Goal: Communication & Community: Answer question/provide support

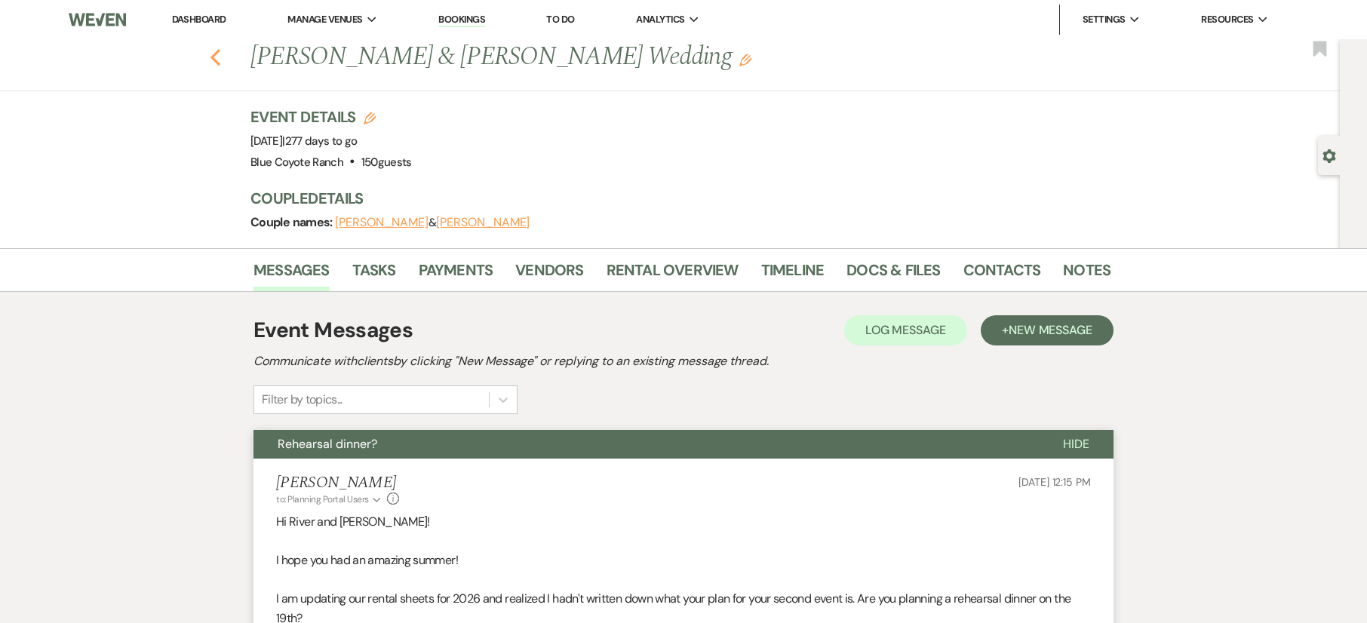
click at [217, 54] on icon "Previous" at bounding box center [215, 57] width 11 height 18
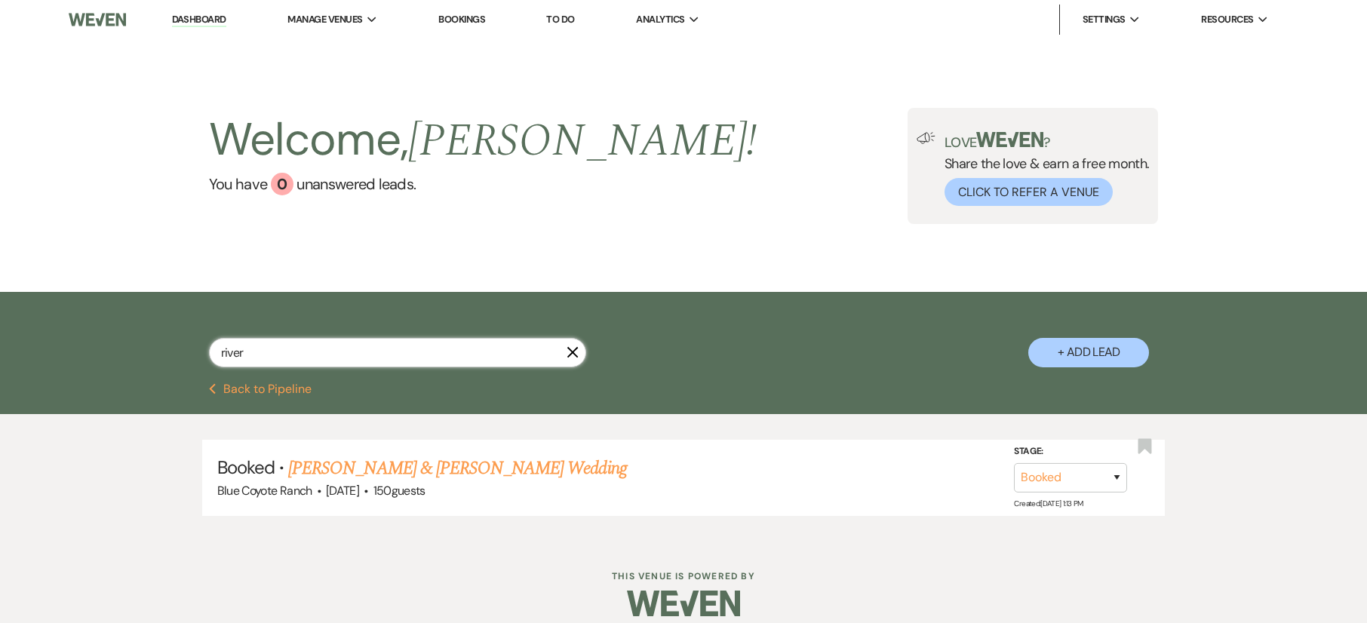
click at [349, 354] on input "river" at bounding box center [397, 352] width 377 height 29
type input "[PERSON_NAME]"
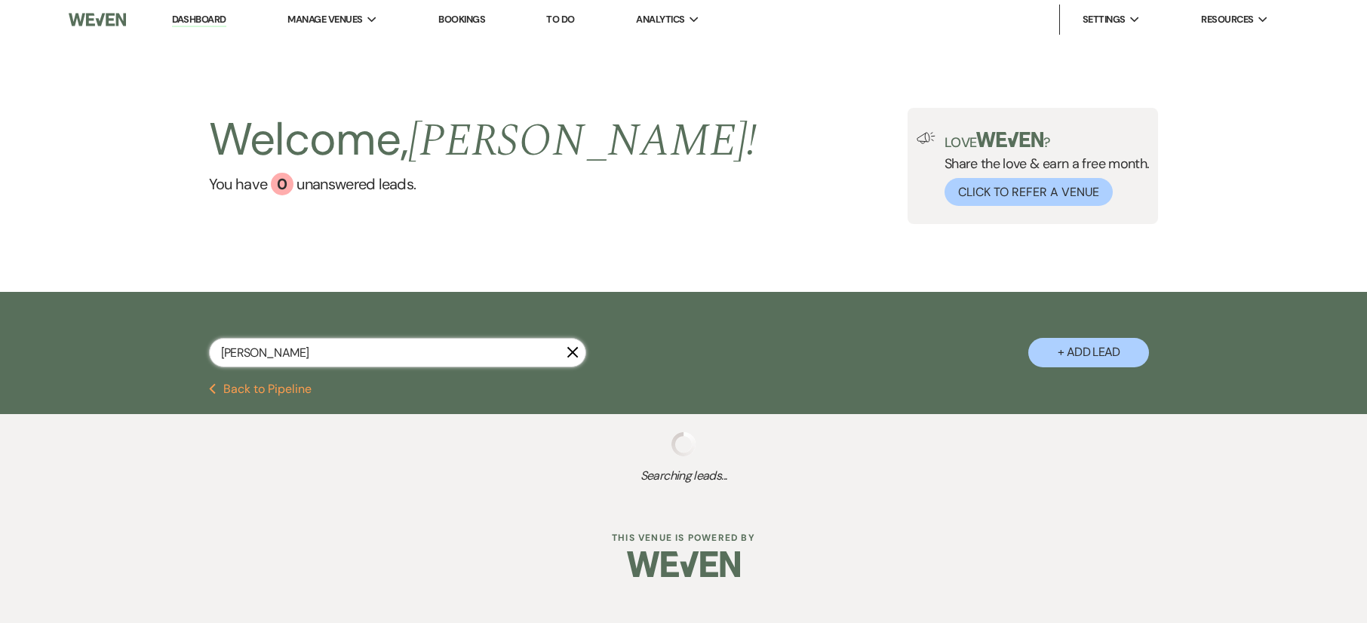
select select "8"
select select "5"
select select "8"
select select "5"
select select "8"
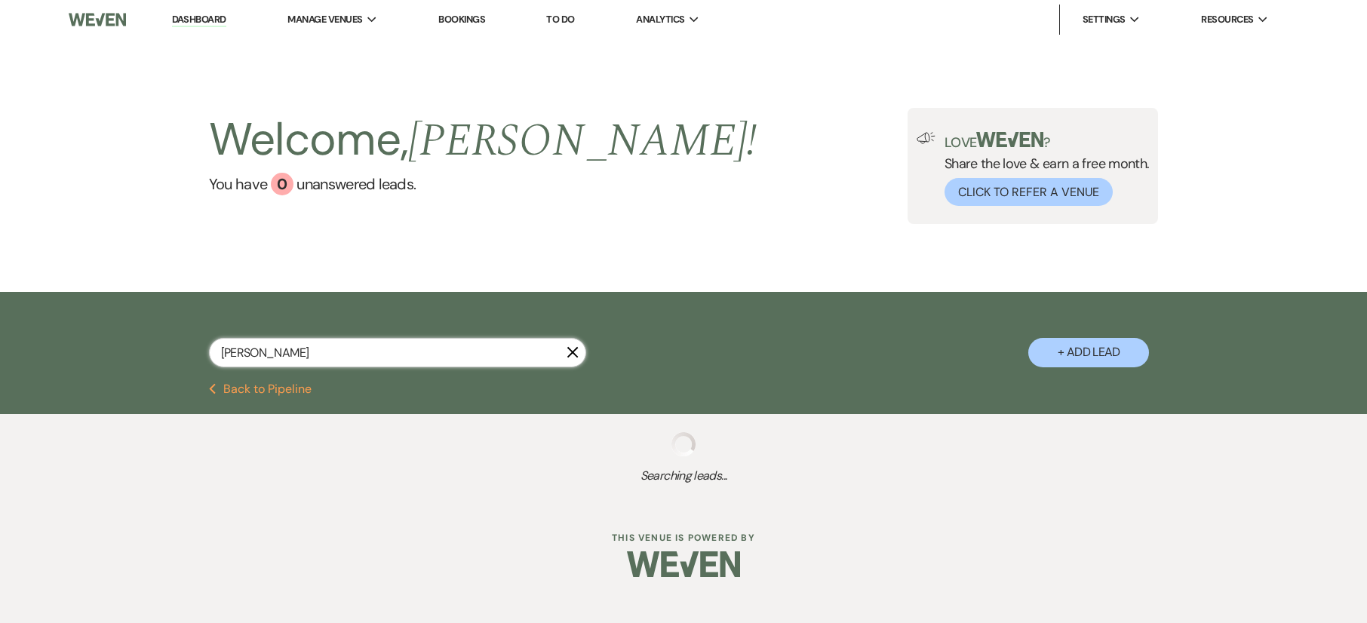
select select "10"
select select "8"
select select "5"
select select "8"
select select "5"
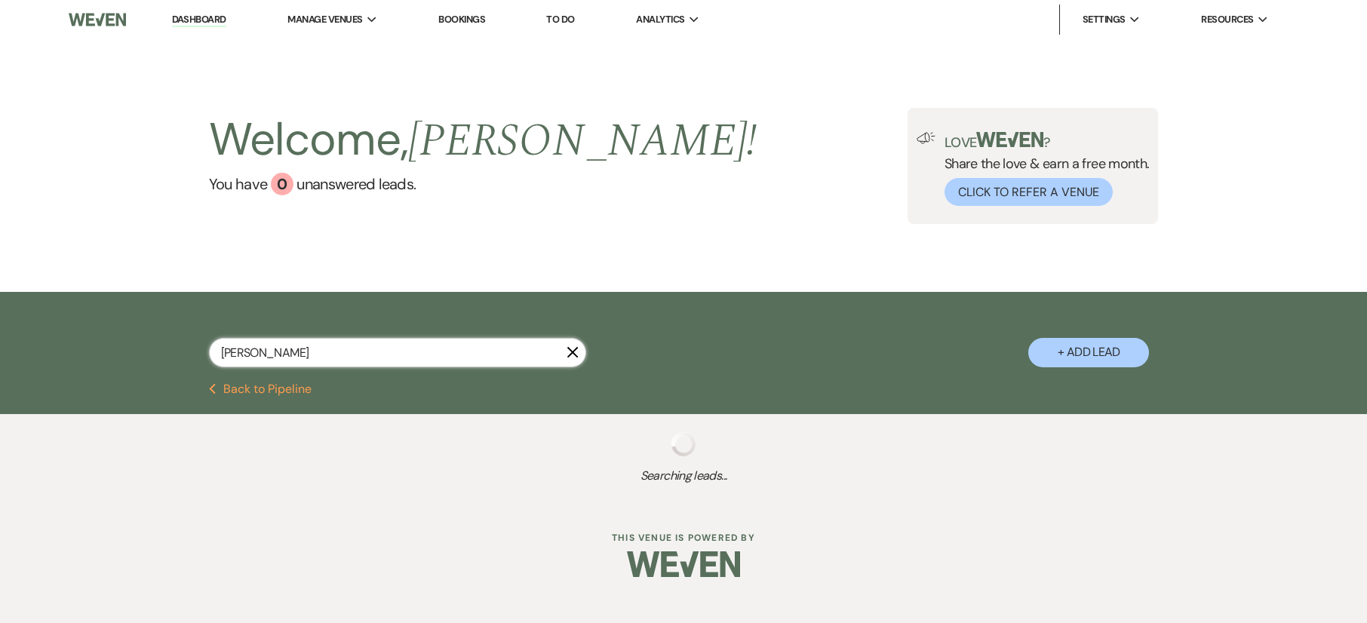
select select "8"
select select "2"
select select "8"
select select "7"
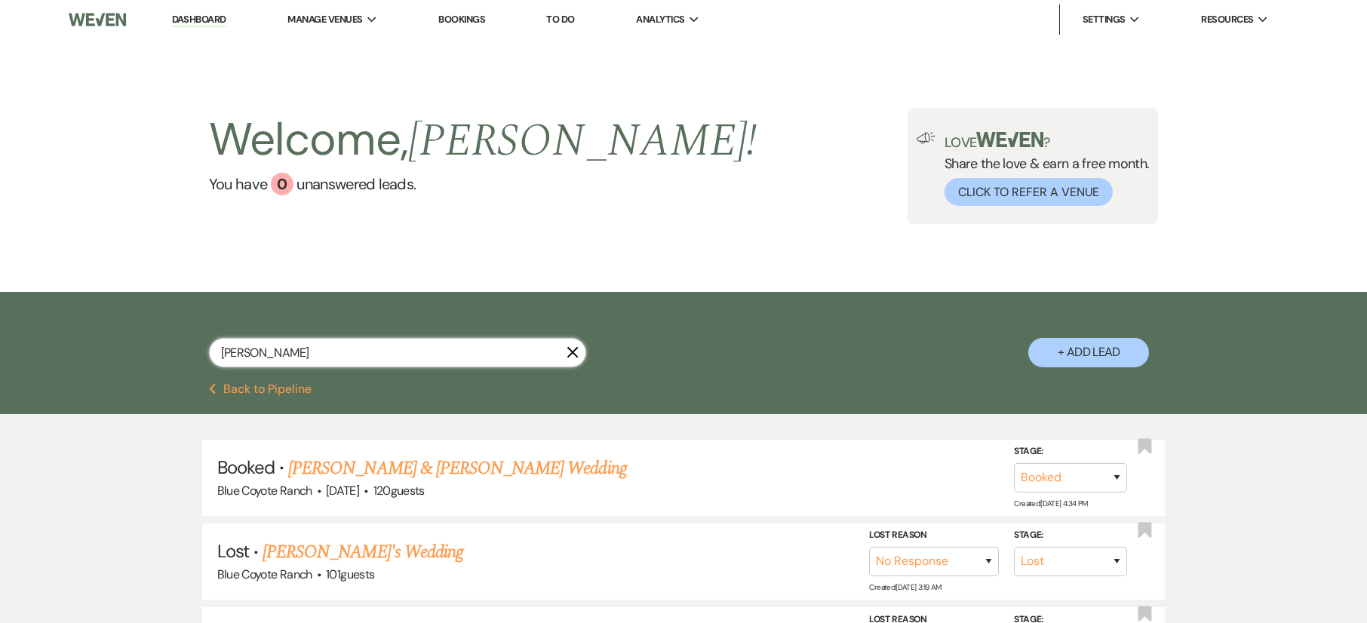
type input "sarah"
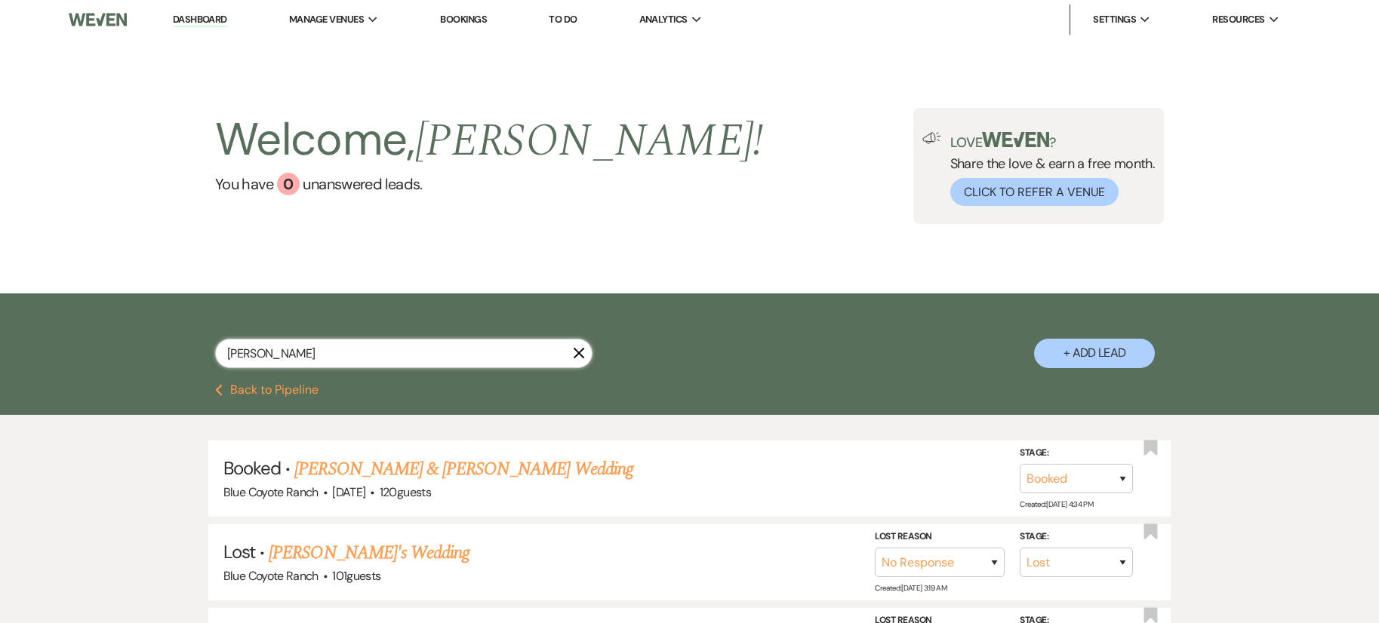
select select "8"
select select "5"
select select "8"
select select "5"
select select "8"
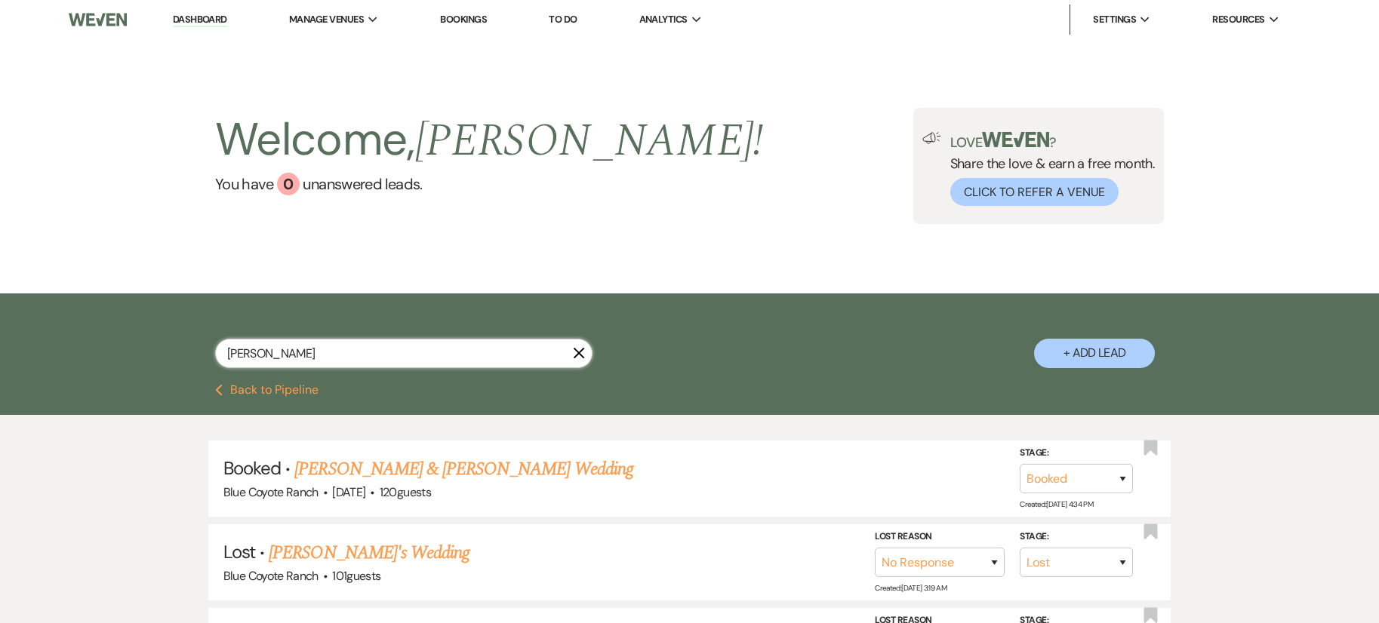
select select "10"
select select "8"
select select "5"
select select "8"
select select "5"
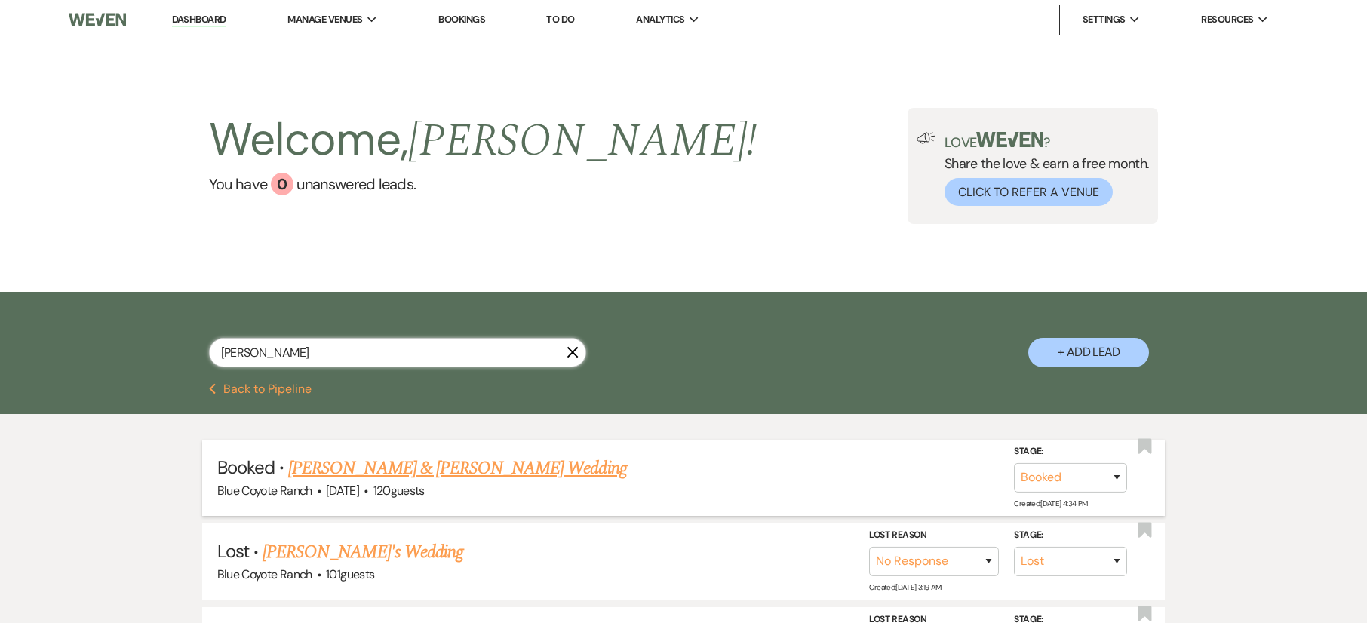
type input "sarah"
click at [429, 475] on link "[PERSON_NAME] & [PERSON_NAME] Wedding" at bounding box center [457, 468] width 338 height 27
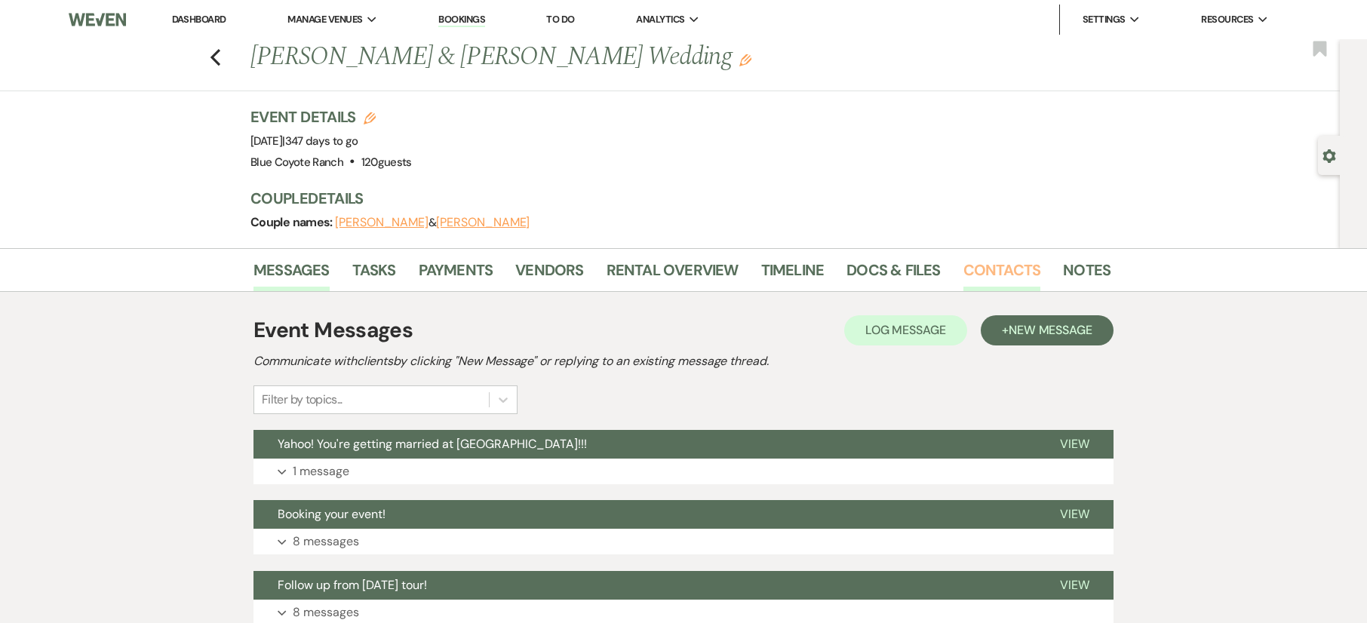
click at [1011, 275] on link "Contacts" at bounding box center [1003, 274] width 78 height 33
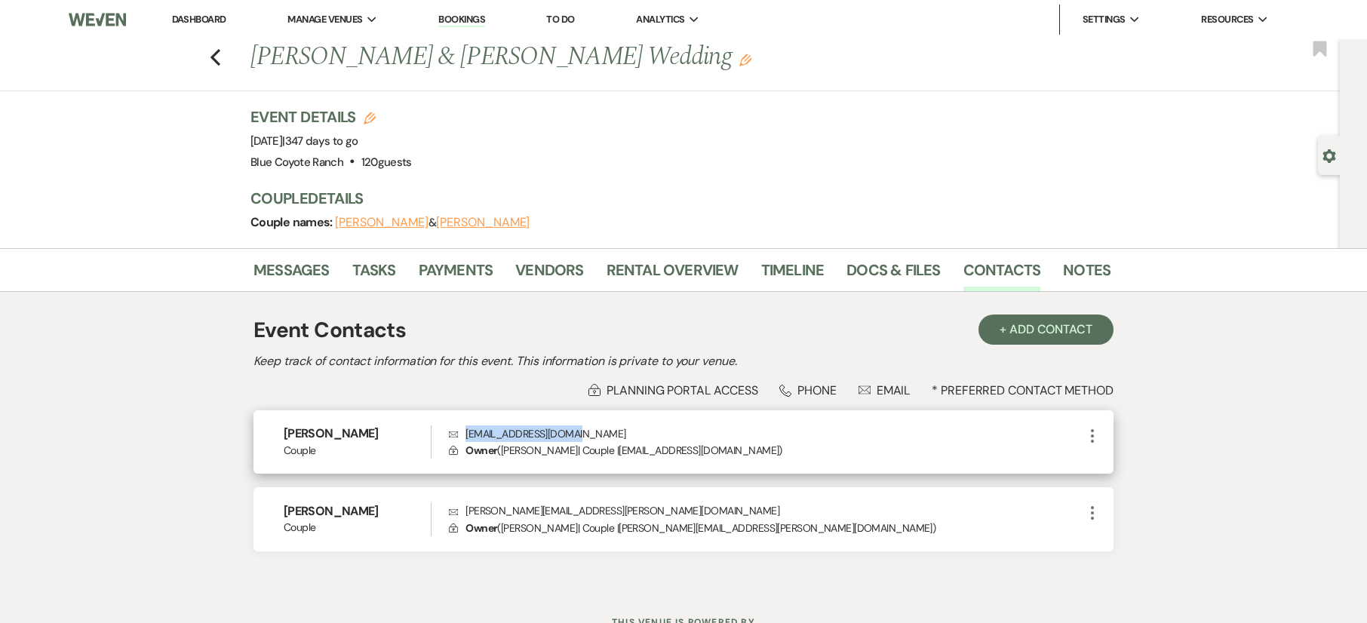
drag, startPoint x: 592, startPoint y: 434, endPoint x: 467, endPoint y: 440, distance: 124.7
click at [466, 440] on p "Envelope sarahstancz@gmail.com" at bounding box center [766, 434] width 635 height 17
copy p "sarahstancz@gmail.com"
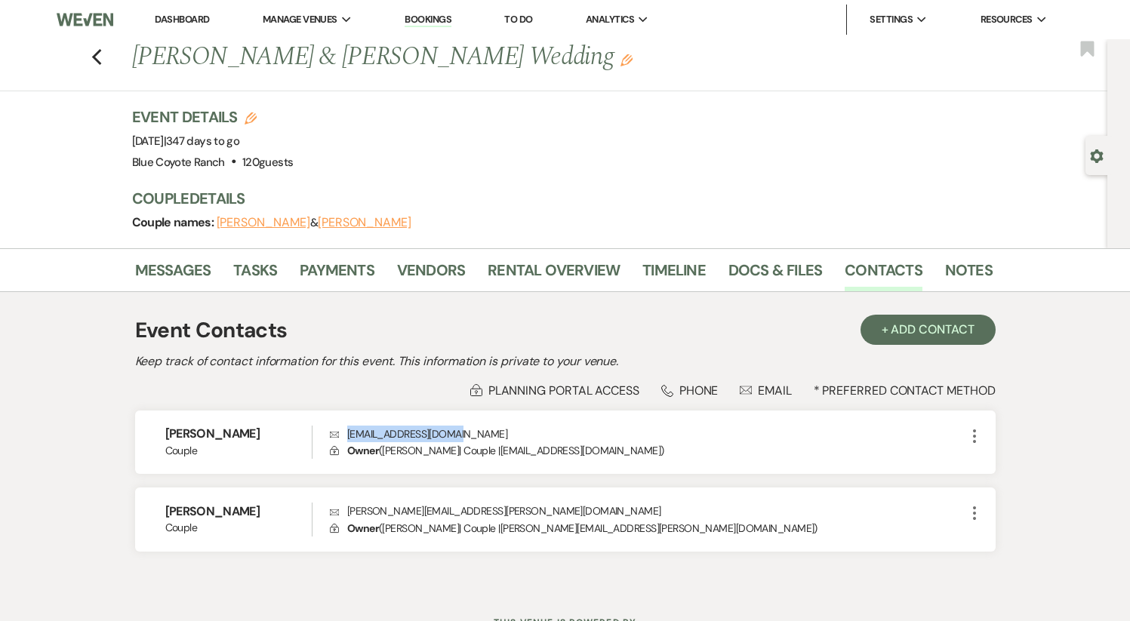
click at [195, 19] on link "Dashboard" at bounding box center [182, 19] width 54 height 13
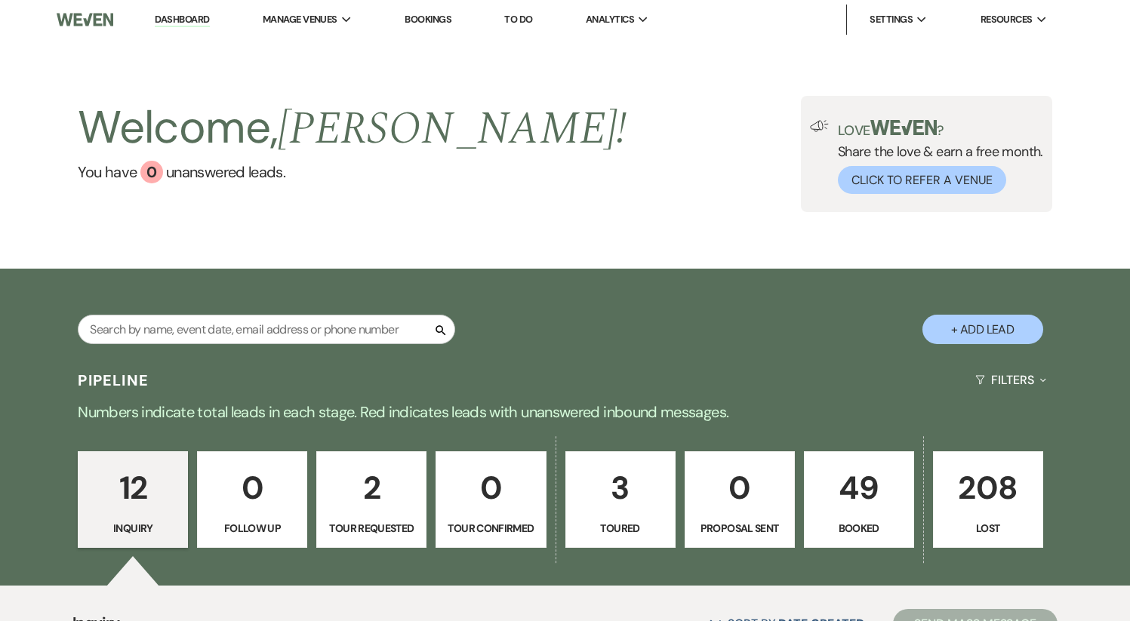
click at [815, 466] on p "49" at bounding box center [858, 488] width 91 height 51
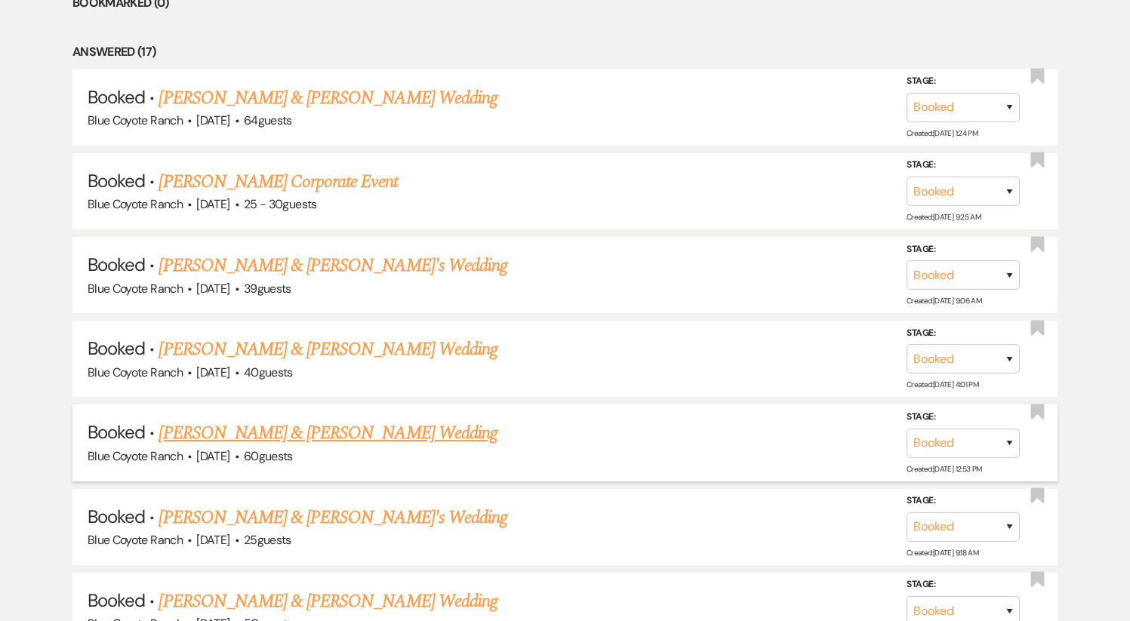
scroll to position [700, 0]
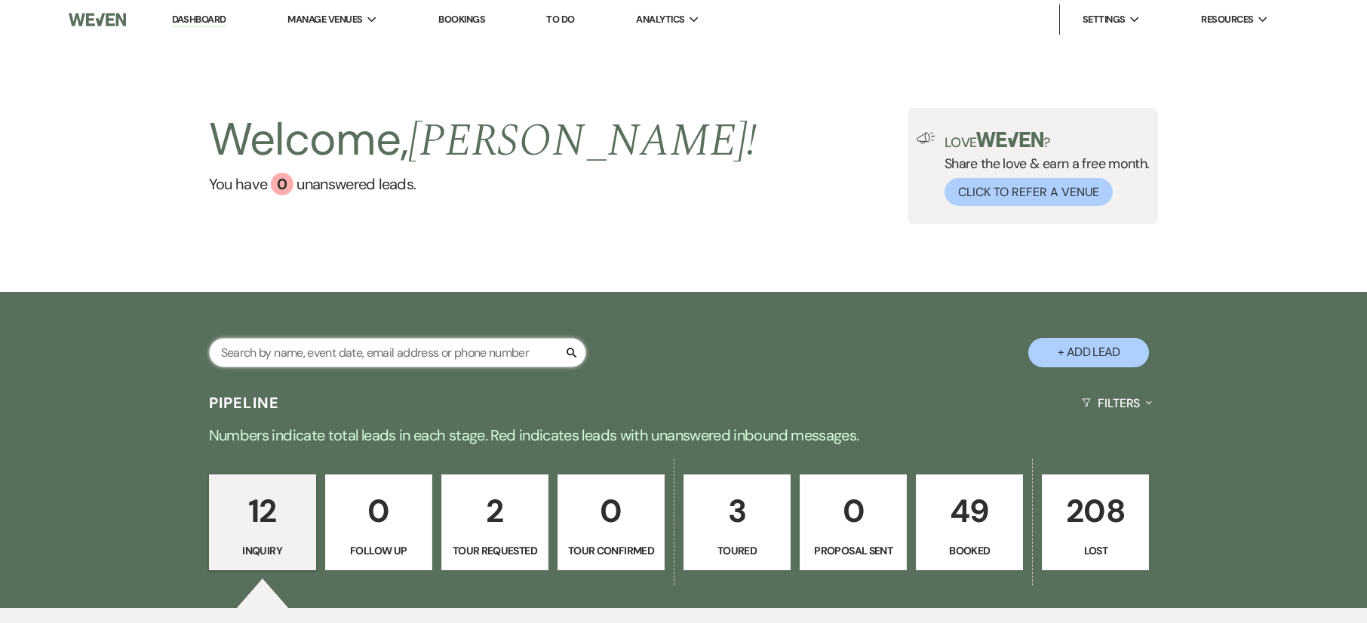
click at [401, 351] on input "text" at bounding box center [397, 352] width 377 height 29
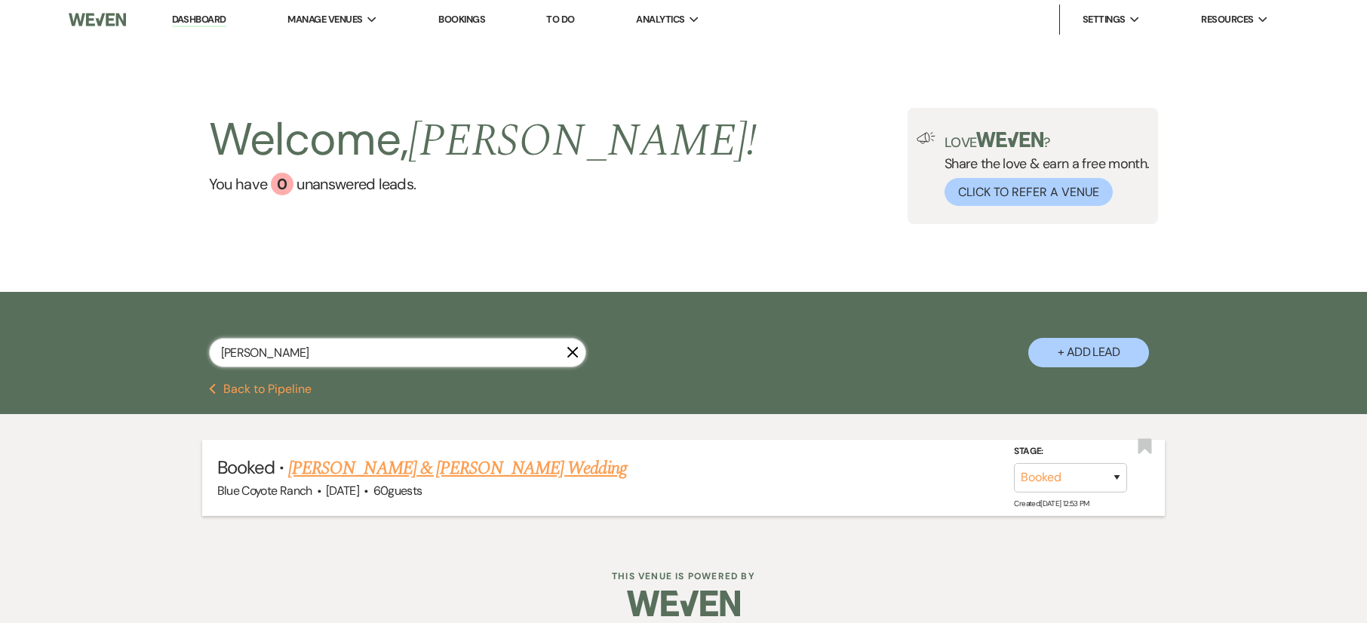
type input "erika"
click at [460, 473] on link "[PERSON_NAME] & [PERSON_NAME] Wedding" at bounding box center [457, 468] width 338 height 27
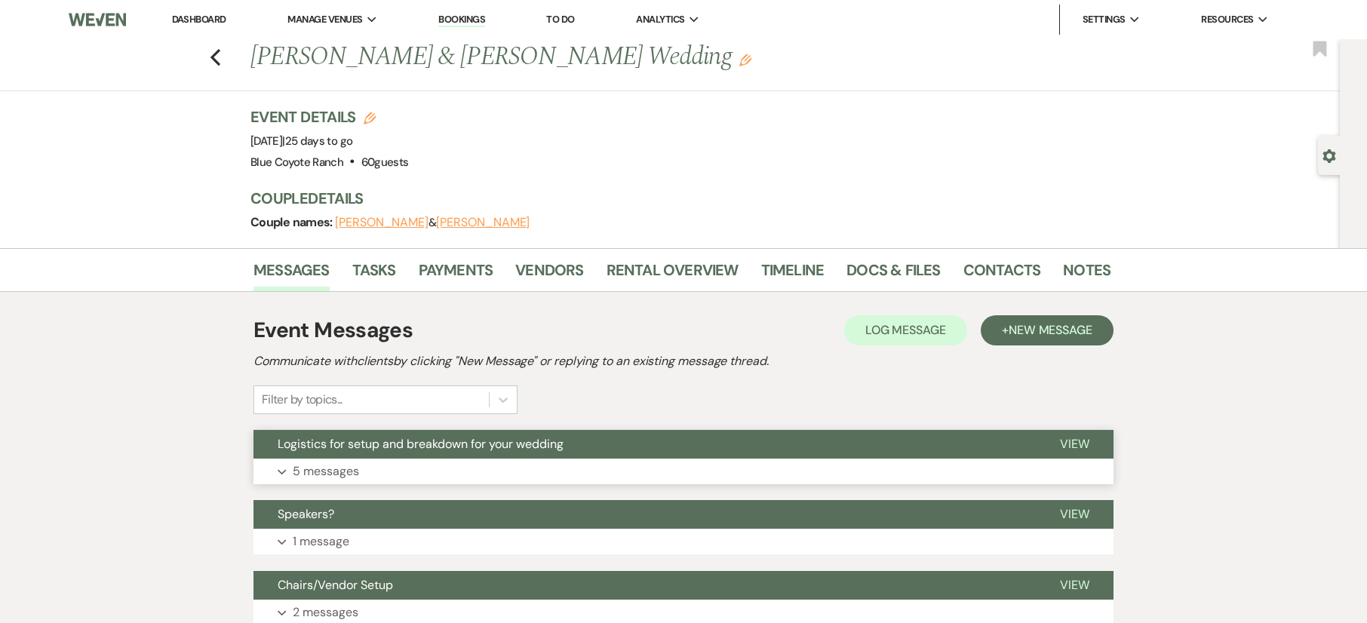
click at [460, 468] on button "Expand 5 messages" at bounding box center [684, 472] width 860 height 26
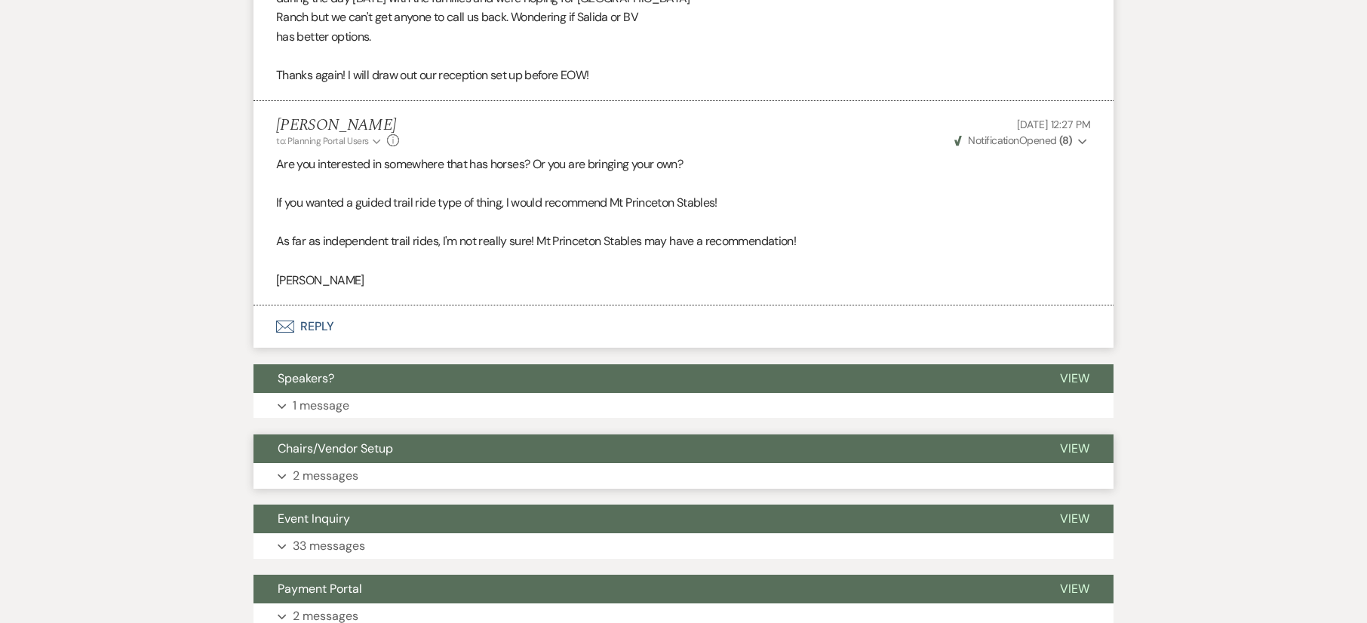
scroll to position [2779, 0]
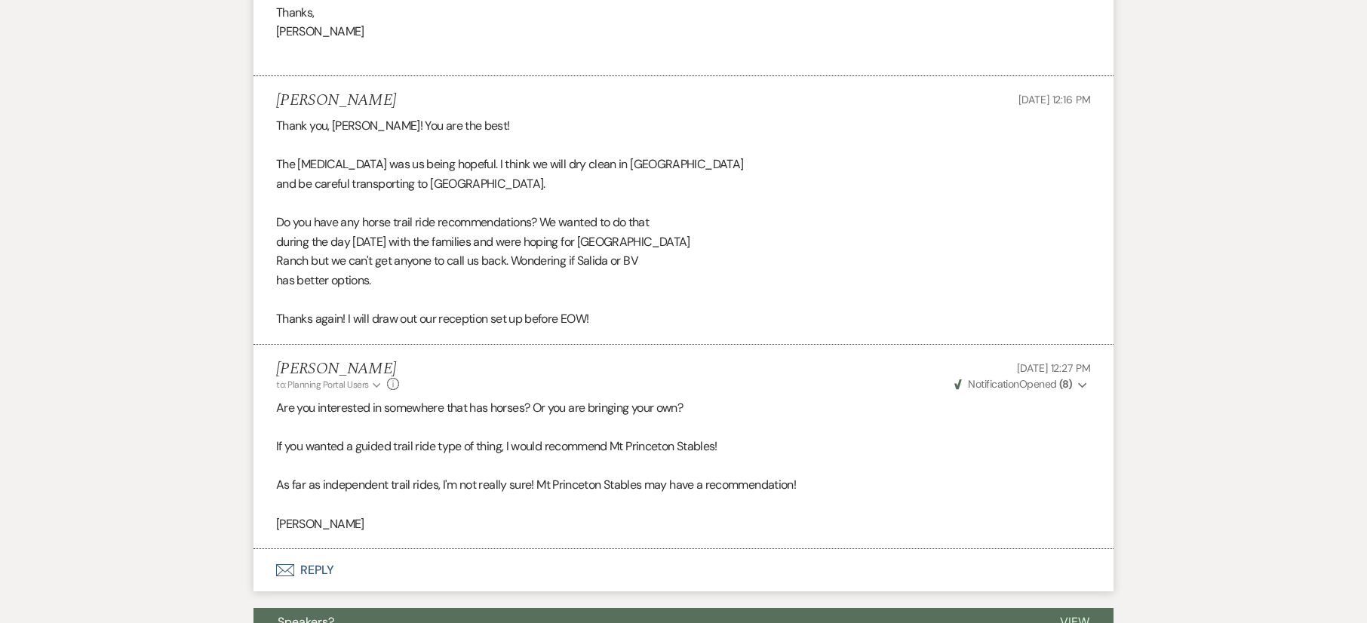
click at [320, 571] on button "Envelope Reply" at bounding box center [684, 570] width 860 height 42
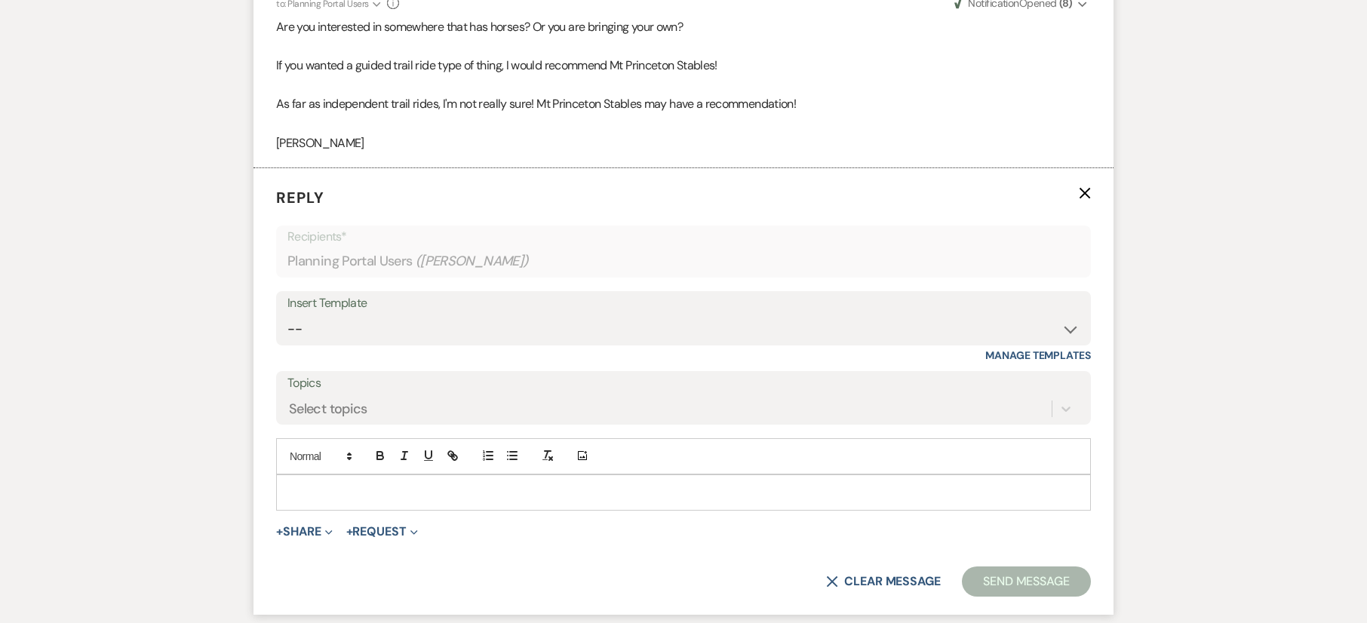
scroll to position [3173, 0]
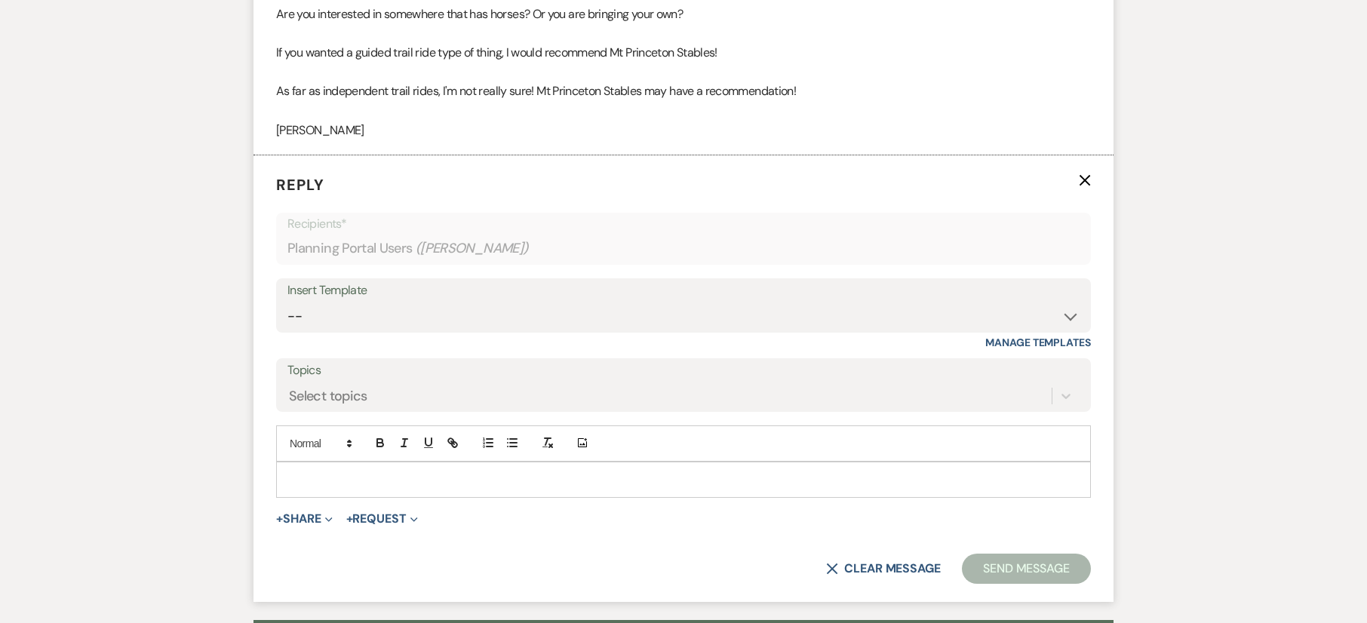
click at [334, 484] on p at bounding box center [683, 480] width 791 height 17
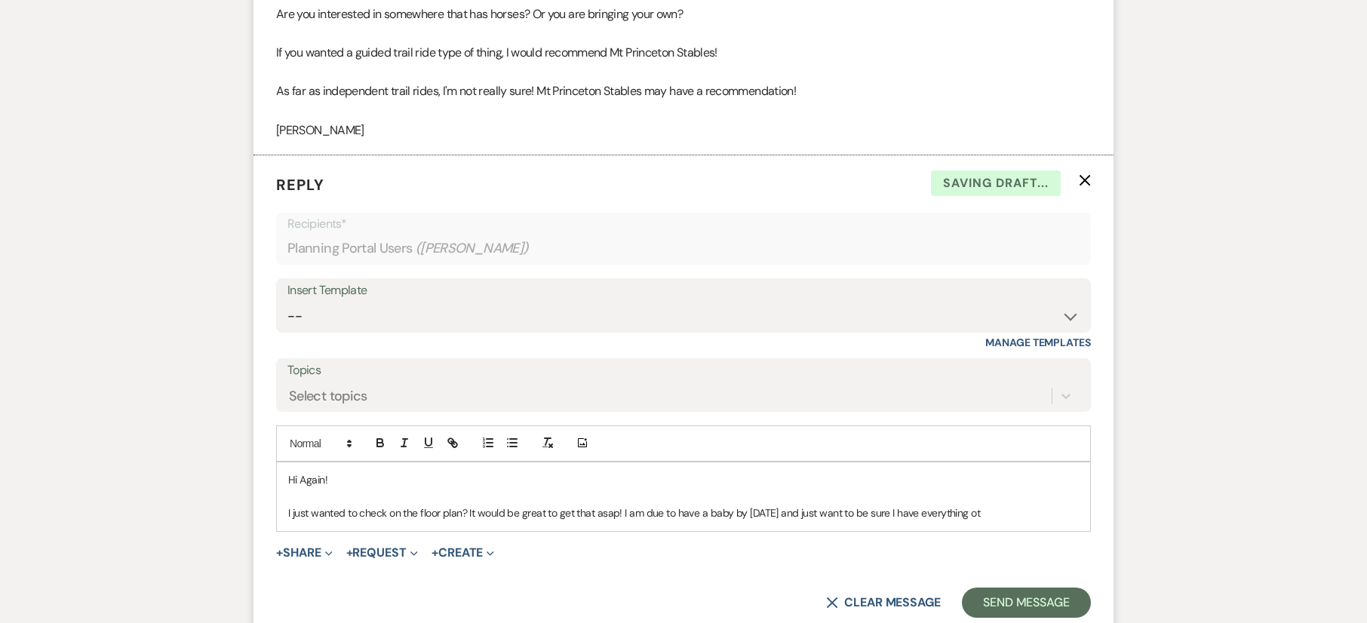
drag, startPoint x: 799, startPoint y: 513, endPoint x: 801, endPoint y: 539, distance: 25.7
click at [799, 513] on p "I just wanted to check on the floor plan? It would be great to get that asap! I…" at bounding box center [683, 513] width 791 height 17
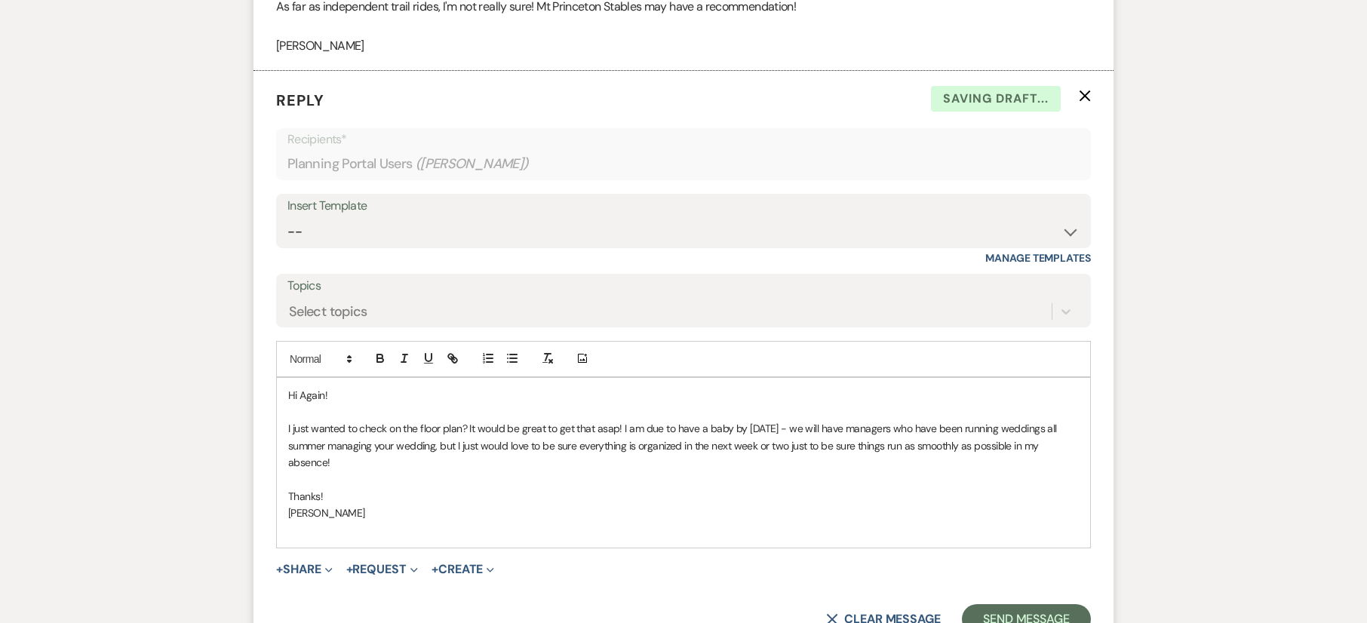
scroll to position [3258, 0]
drag, startPoint x: 440, startPoint y: 445, endPoint x: 441, endPoint y: 459, distance: 13.7
click at [440, 446] on p "I just wanted to check on the floor plan? It would be great to get that asap! I…" at bounding box center [683, 445] width 791 height 51
drag, startPoint x: 595, startPoint y: 445, endPoint x: 578, endPoint y: 451, distance: 18.4
click at [578, 449] on p "I just wanted to check on the floor plan? It would be great to get that asap! I…" at bounding box center [683, 445] width 791 height 51
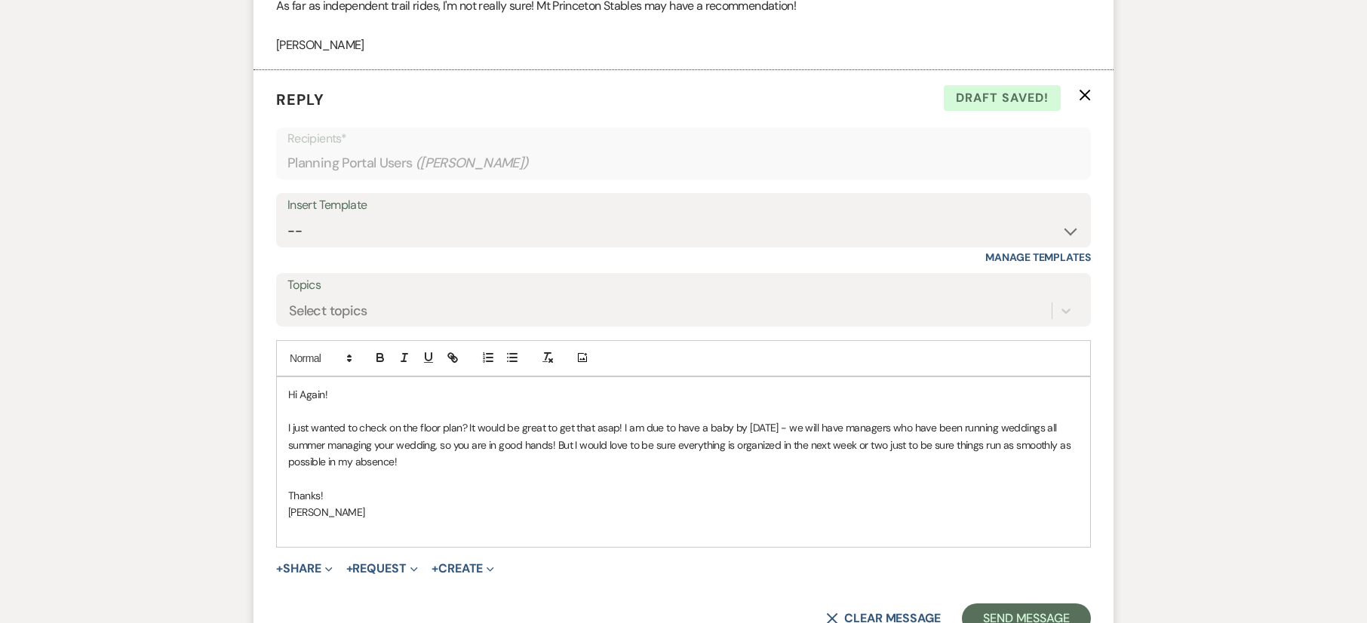
click at [471, 466] on p "I just wanted to check on the floor plan? It would be great to get that asap! I…" at bounding box center [683, 445] width 791 height 51
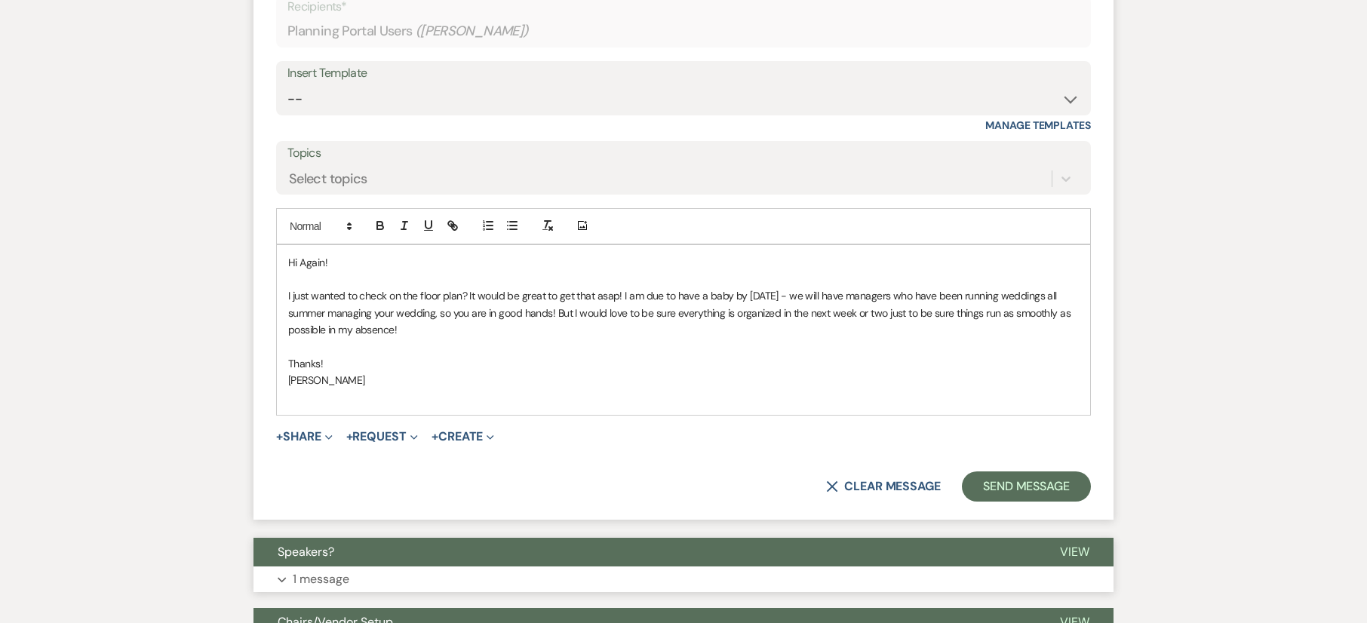
scroll to position [3399, 0]
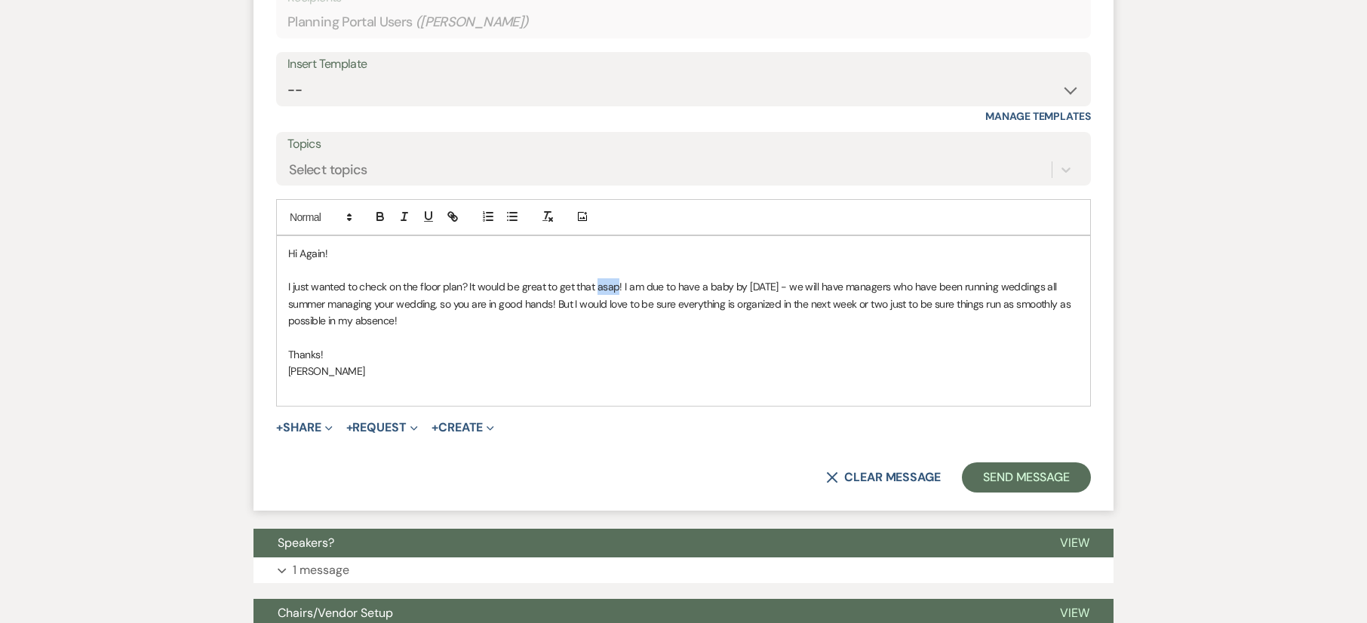
drag, startPoint x: 616, startPoint y: 287, endPoint x: 596, endPoint y: 285, distance: 20.4
click at [596, 285] on p "I just wanted to check on the floor plan? It would be great to get that asap! I…" at bounding box center [683, 303] width 791 height 51
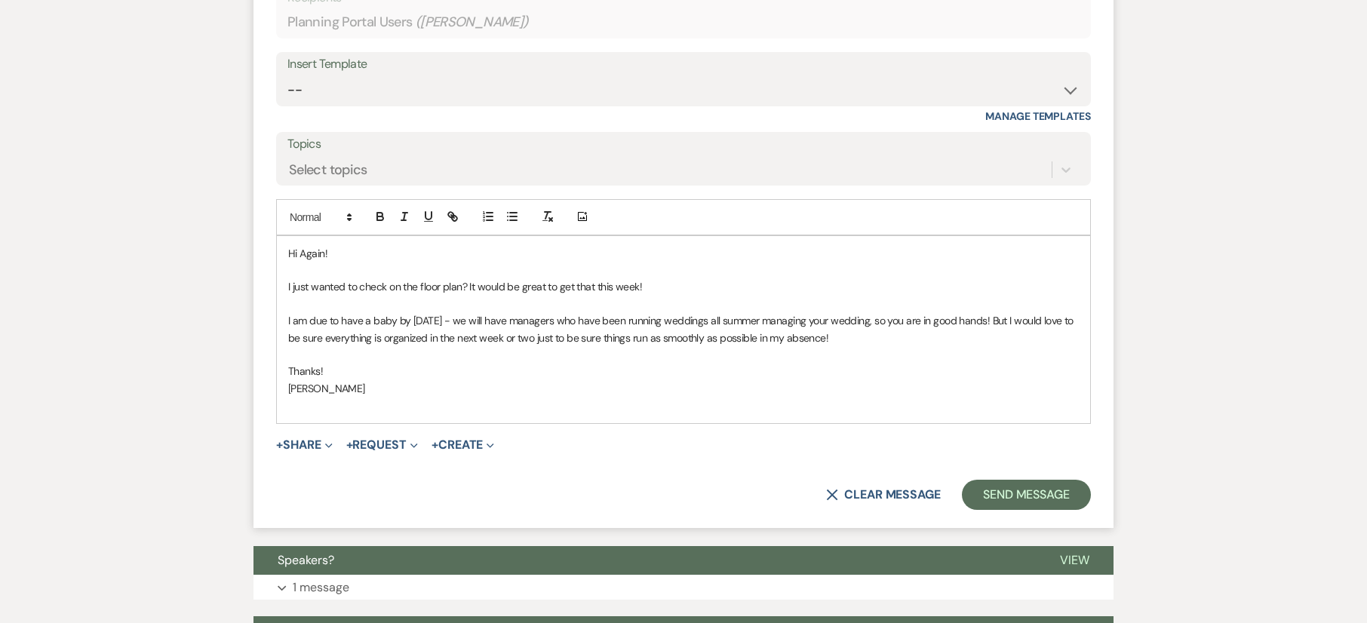
drag, startPoint x: 502, startPoint y: 318, endPoint x: 509, endPoint y: 334, distance: 17.2
click at [502, 318] on p "I am due to have a baby by October 10 - we will have managers who have been run…" at bounding box center [683, 329] width 791 height 34
click at [854, 330] on p "I am due to have a baby by October 10 - we have managers who have been running …" at bounding box center [683, 329] width 791 height 34
click at [855, 337] on p "I am due to have a baby by October 10 - we have managers who have been running …" at bounding box center [683, 329] width 791 height 34
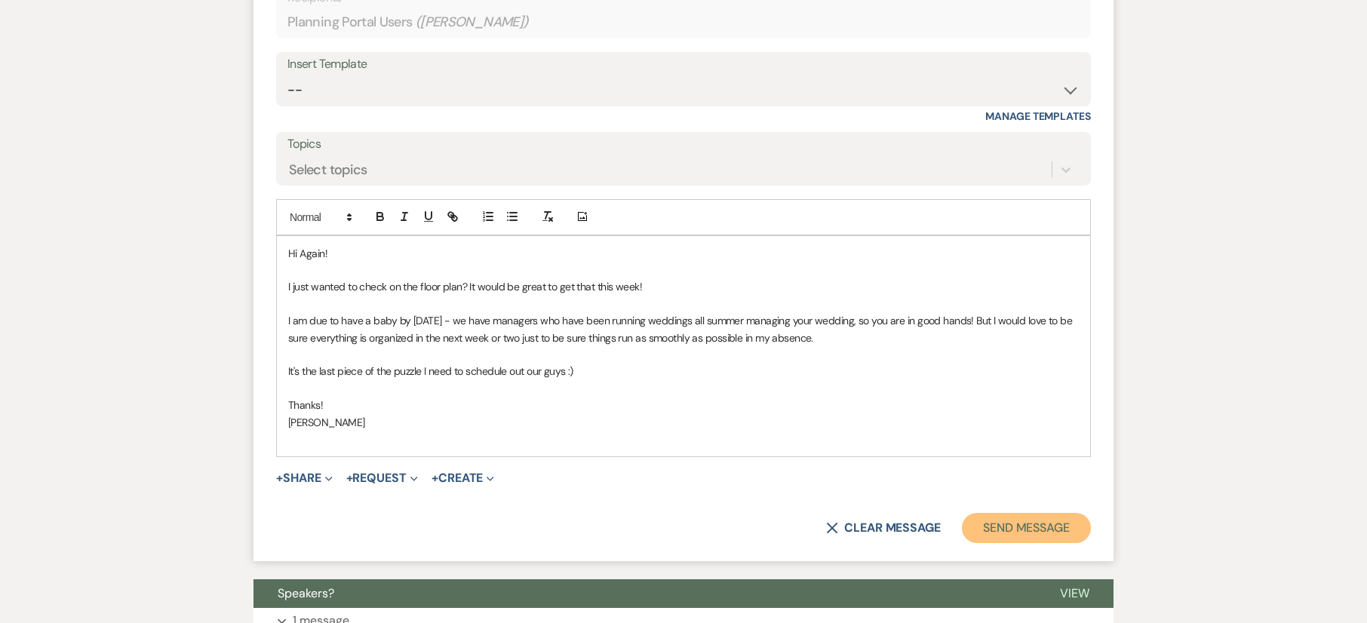
click at [997, 523] on button "Send Message" at bounding box center [1026, 528] width 129 height 30
